Goal: Information Seeking & Learning: Learn about a topic

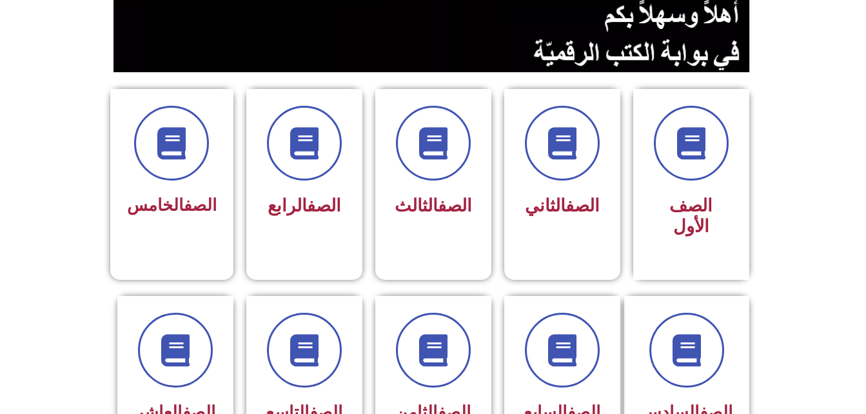
scroll to position [266, 0]
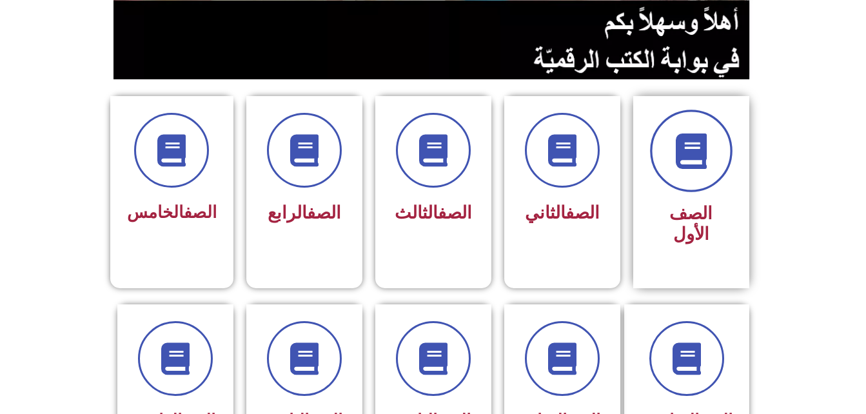
click at [707, 144] on icon at bounding box center [690, 150] width 35 height 35
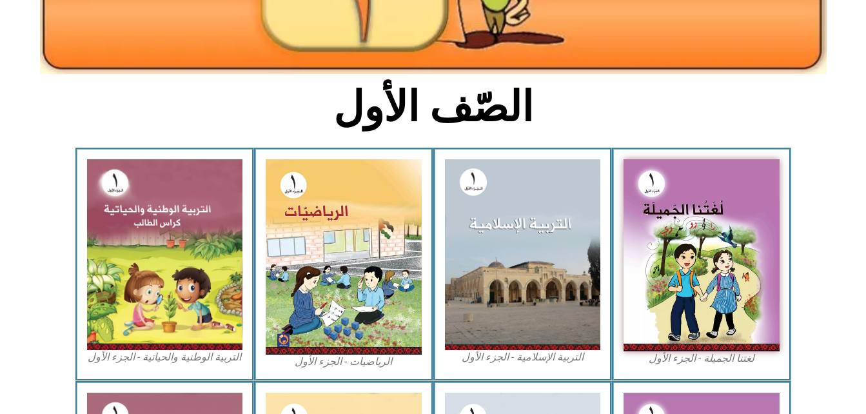
scroll to position [256, 0]
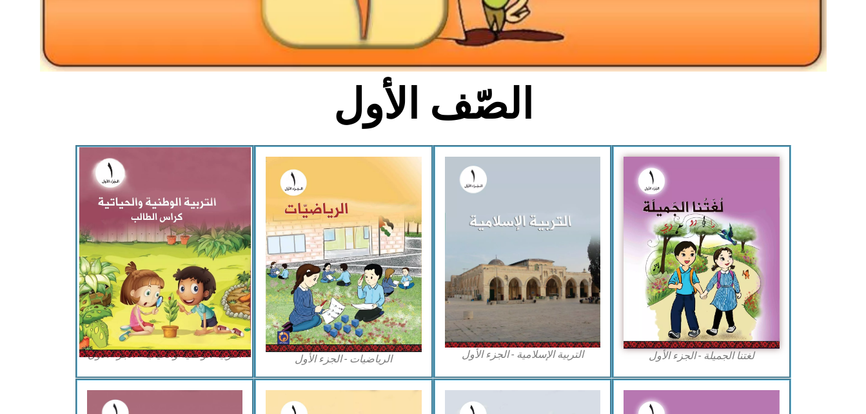
click at [130, 251] on img at bounding box center [165, 252] width 172 height 210
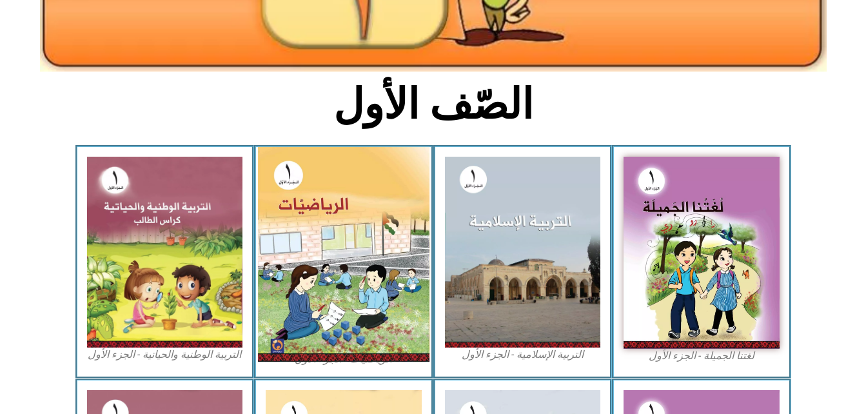
click at [331, 248] on img at bounding box center [344, 254] width 172 height 215
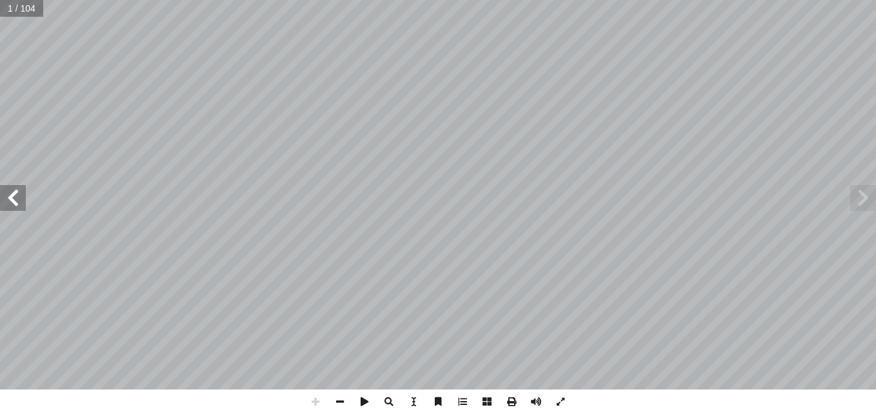
click at [860, 197] on span at bounding box center [863, 198] width 26 height 26
click at [860, 201] on span at bounding box center [863, 198] width 26 height 26
click at [21, 206] on span at bounding box center [13, 198] width 26 height 26
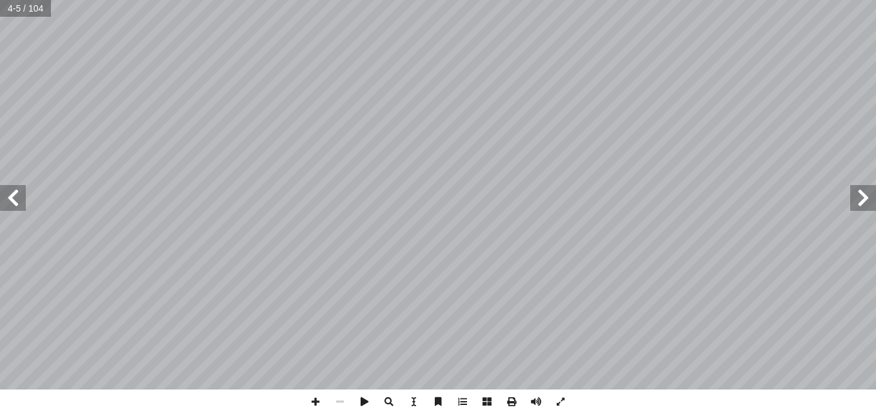
click at [12, 204] on span at bounding box center [13, 198] width 26 height 26
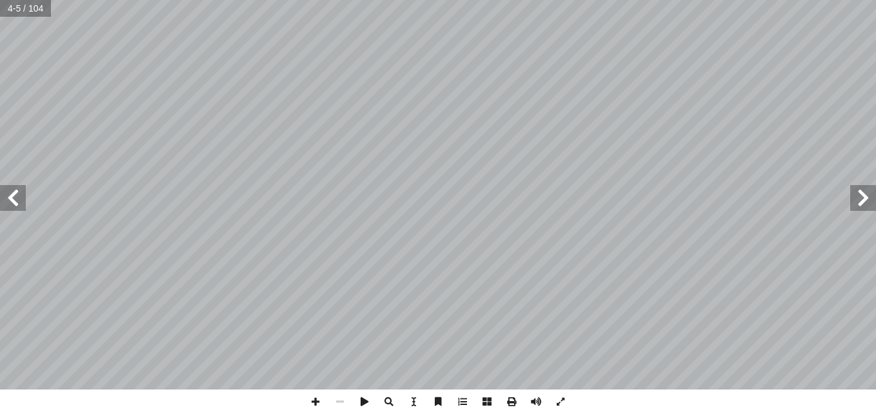
click at [12, 204] on span at bounding box center [13, 198] width 26 height 26
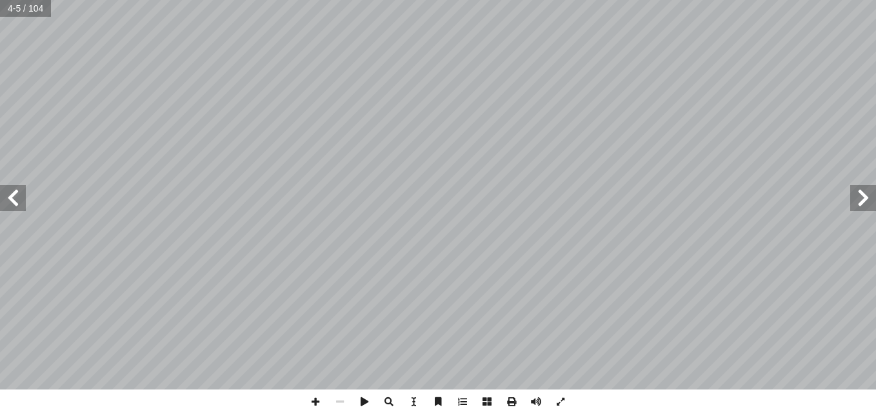
click at [12, 204] on span at bounding box center [13, 198] width 26 height 26
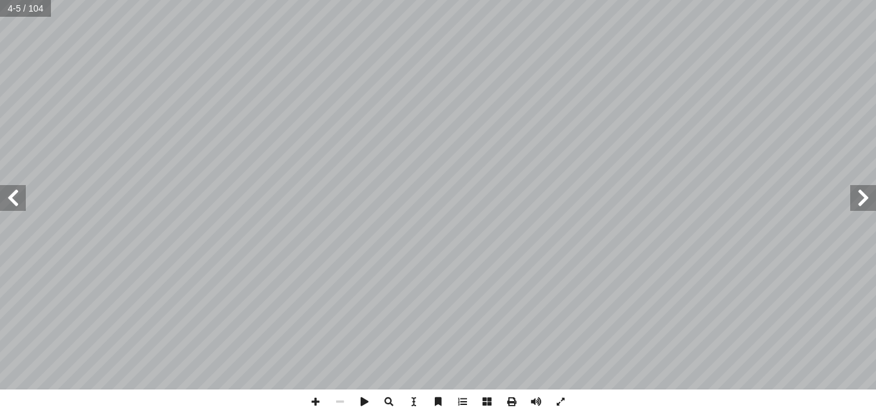
click at [12, 204] on span at bounding box center [13, 198] width 26 height 26
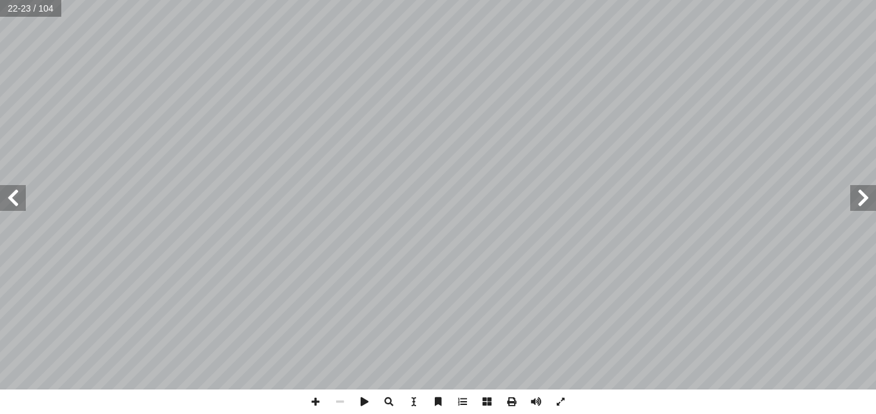
click at [12, 204] on span at bounding box center [13, 198] width 26 height 26
click at [862, 199] on span at bounding box center [863, 198] width 26 height 26
click at [15, 198] on span at bounding box center [13, 198] width 26 height 26
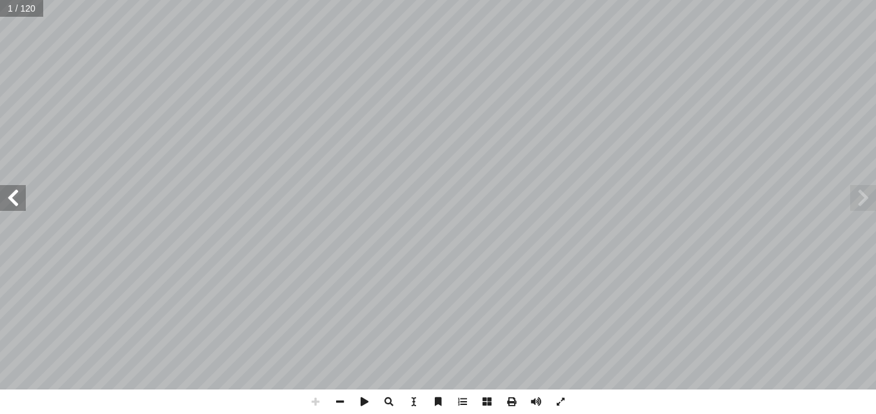
click at [15, 198] on span at bounding box center [13, 198] width 26 height 26
click at [12, 197] on span at bounding box center [13, 198] width 26 height 26
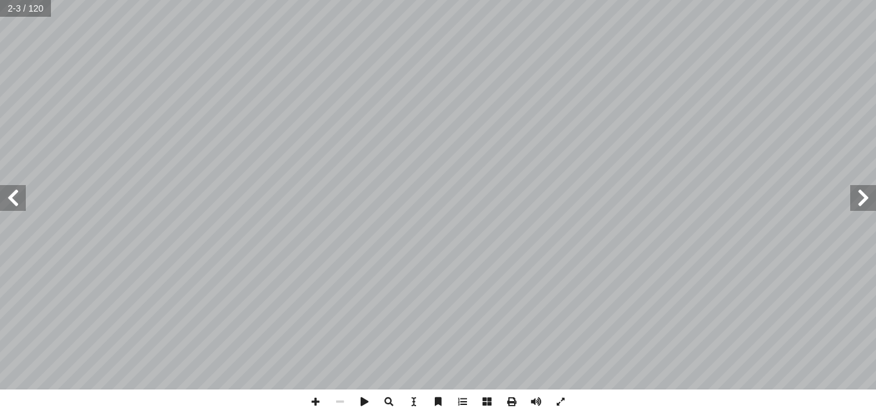
click at [12, 197] on span at bounding box center [13, 198] width 26 height 26
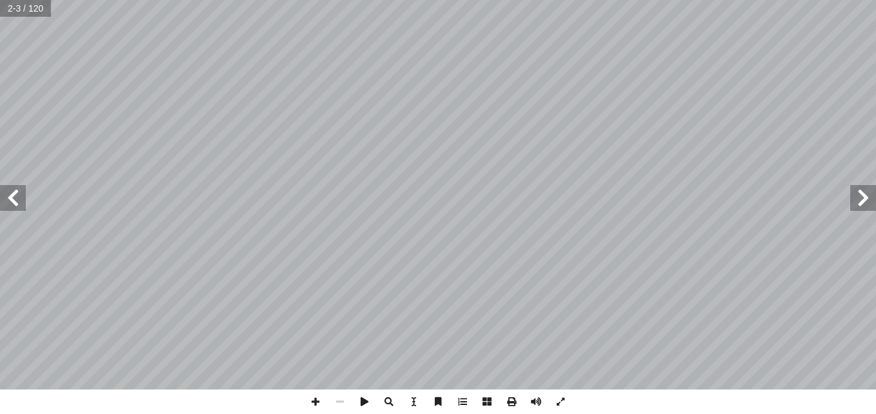
click at [12, 197] on span at bounding box center [13, 198] width 26 height 26
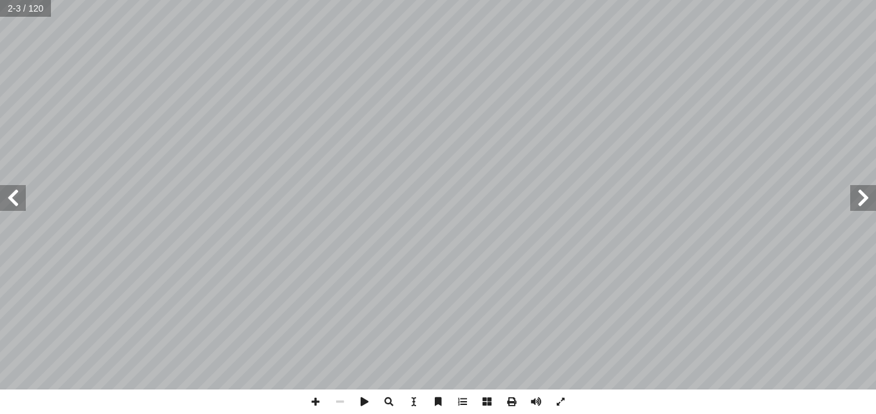
click at [12, 197] on span at bounding box center [13, 198] width 26 height 26
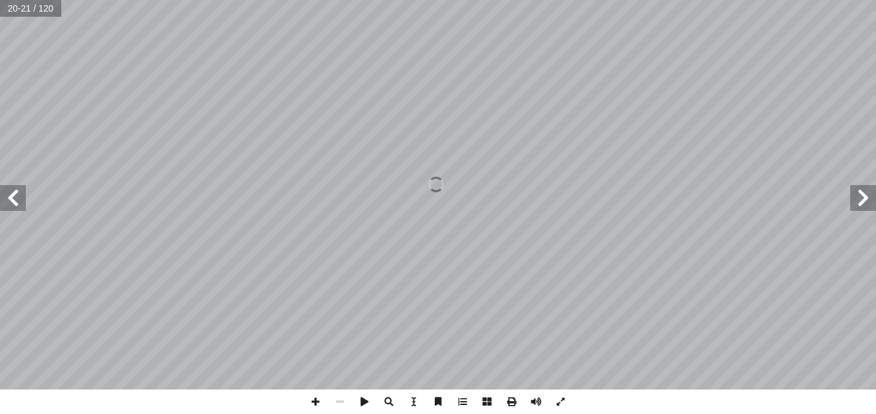
click at [12, 197] on span at bounding box center [13, 198] width 26 height 26
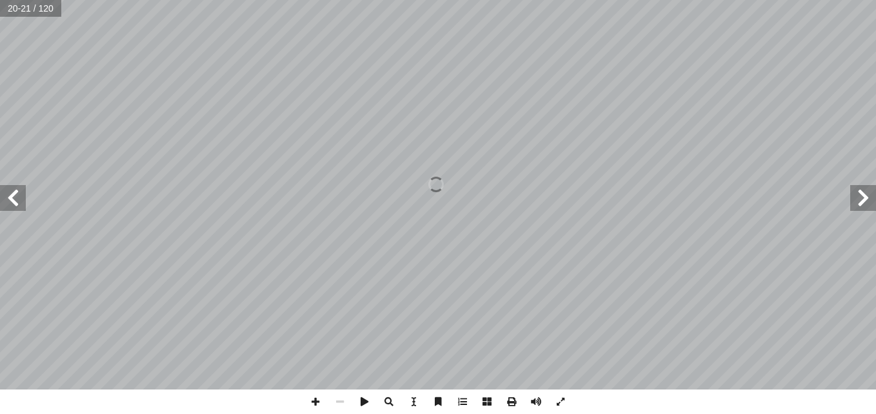
click at [12, 197] on span at bounding box center [13, 198] width 26 height 26
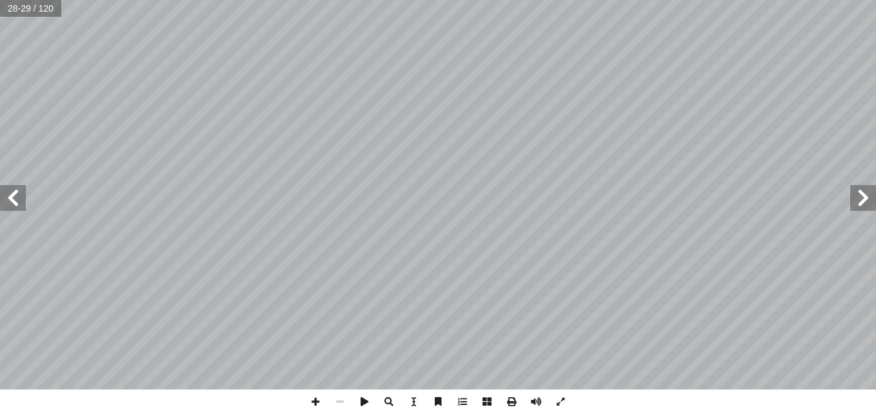
click at [12, 197] on span at bounding box center [13, 198] width 26 height 26
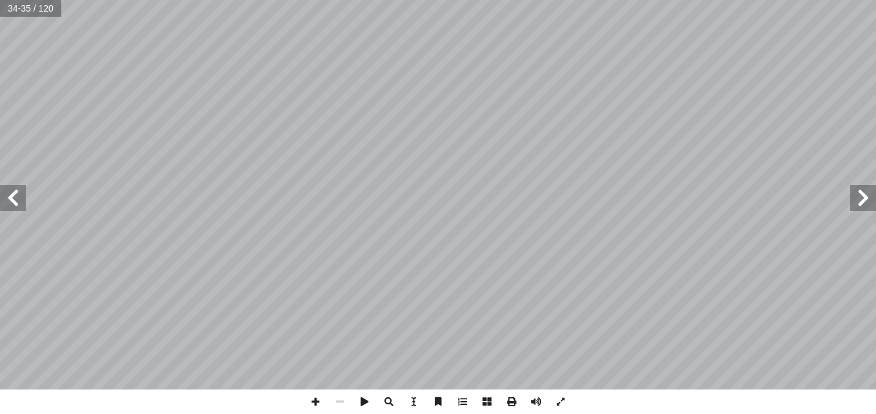
click at [12, 197] on span at bounding box center [13, 198] width 26 height 26
click at [863, 205] on span at bounding box center [863, 198] width 26 height 26
